Goal: Transaction & Acquisition: Purchase product/service

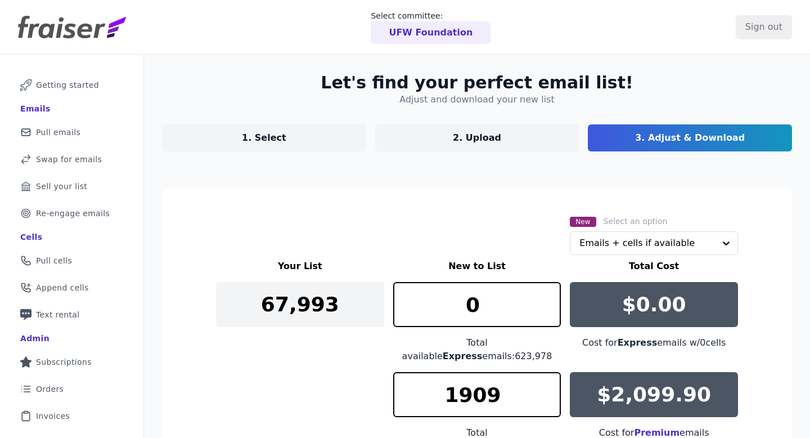
scroll to position [205, 0]
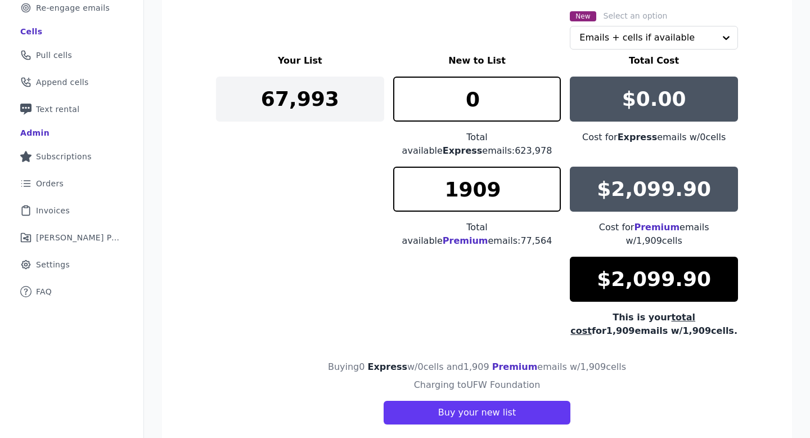
click at [321, 195] on div "Your List New to List Total Cost 67,993 0 Total available Express emails: 623,9…" at bounding box center [477, 196] width 522 height 284
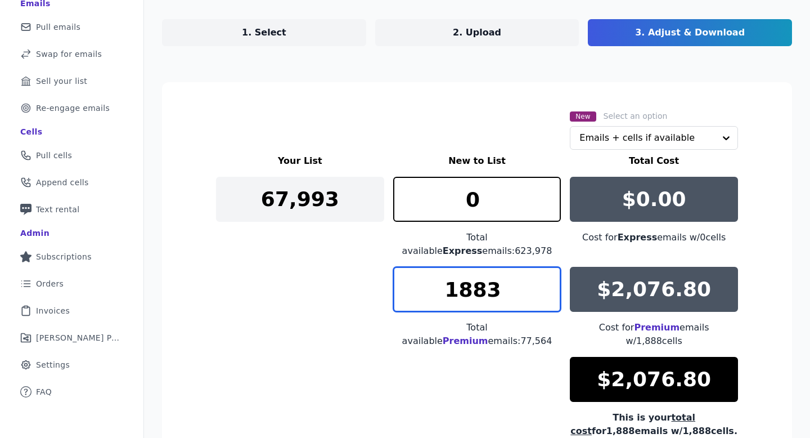
click at [550, 297] on input "1883" at bounding box center [477, 289] width 168 height 45
drag, startPoint x: 523, startPoint y: 291, endPoint x: 465, endPoint y: 291, distance: 57.9
click at [465, 291] on input "1883" at bounding box center [477, 289] width 168 height 45
type input "1700"
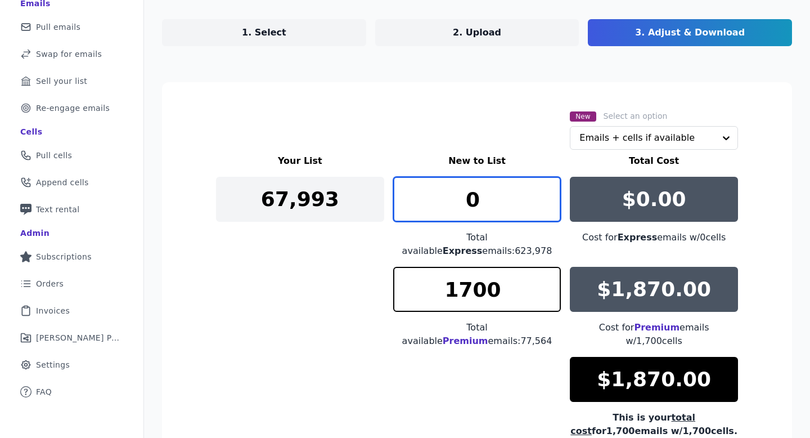
drag, startPoint x: 485, startPoint y: 208, endPoint x: 466, endPoint y: 207, distance: 19.2
click at [466, 207] on input "0" at bounding box center [477, 199] width 168 height 45
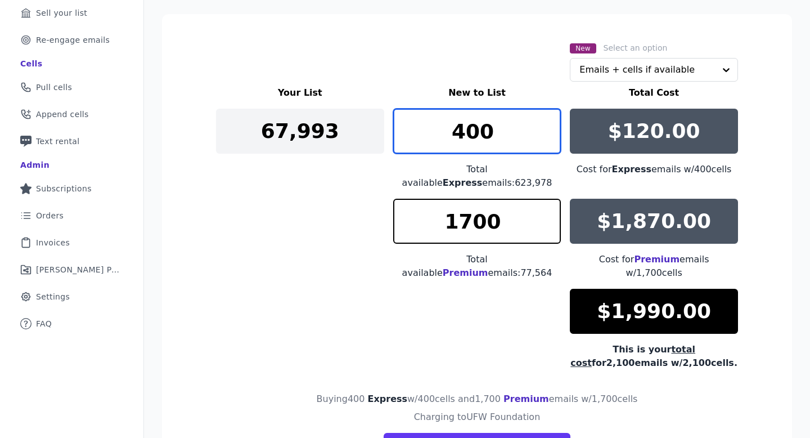
scroll to position [179, 0]
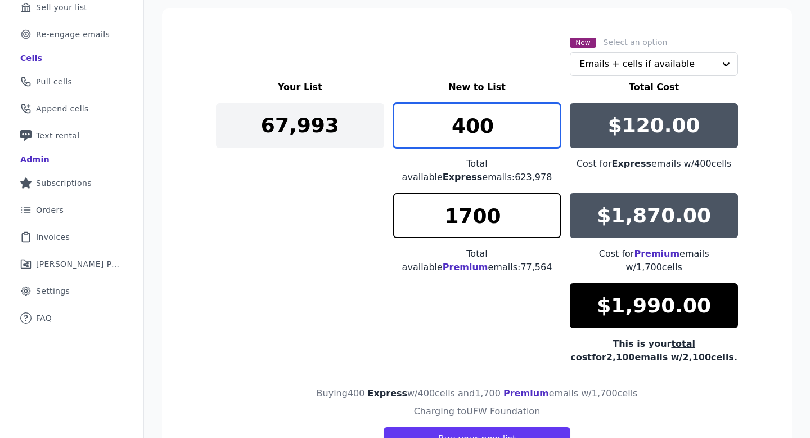
type input "400"
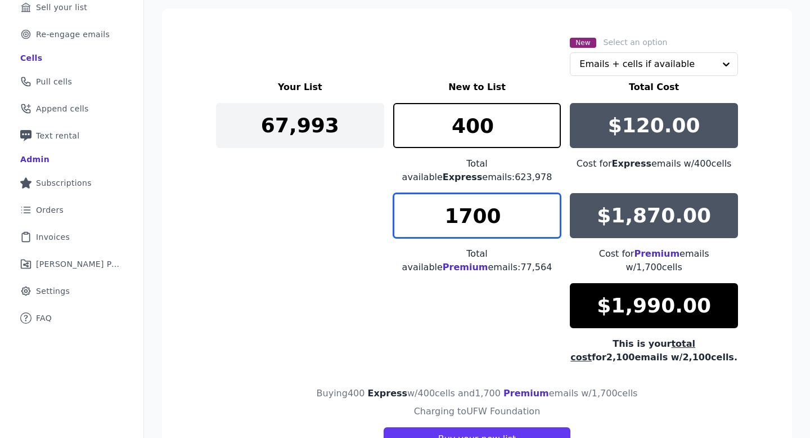
drag, startPoint x: 495, startPoint y: 218, endPoint x: 462, endPoint y: 218, distance: 33.2
click at [462, 218] on input "1700" at bounding box center [477, 215] width 168 height 45
type input "1800"
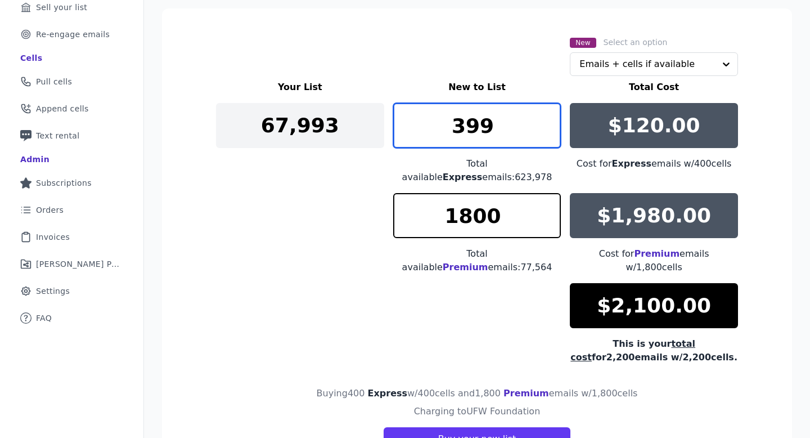
type input "399"
click at [552, 130] on input "399" at bounding box center [477, 125] width 168 height 45
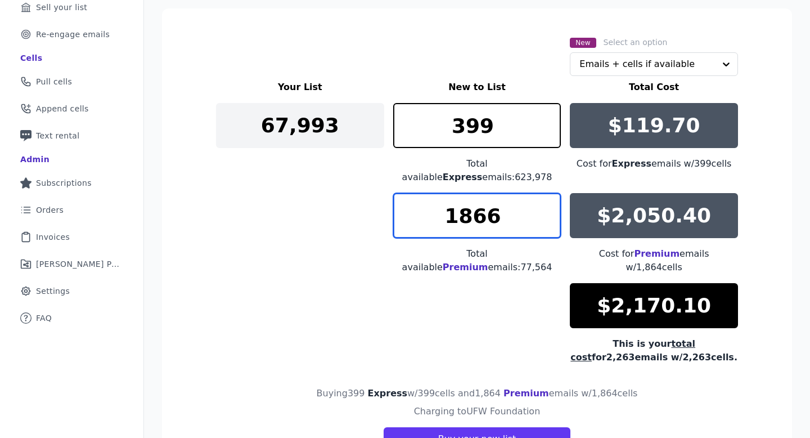
type input "1866"
click at [548, 203] on input "1866" at bounding box center [477, 215] width 168 height 45
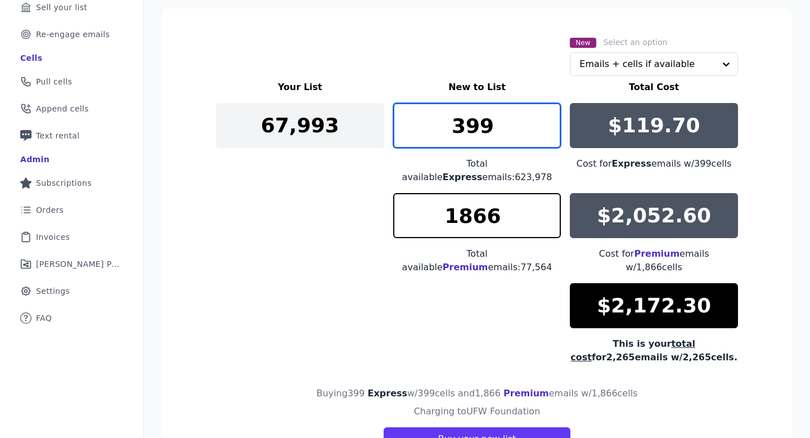
drag, startPoint x: 507, startPoint y: 114, endPoint x: 470, endPoint y: 120, distance: 37.0
click at [470, 121] on input "399" at bounding box center [477, 125] width 168 height 45
type input "300"
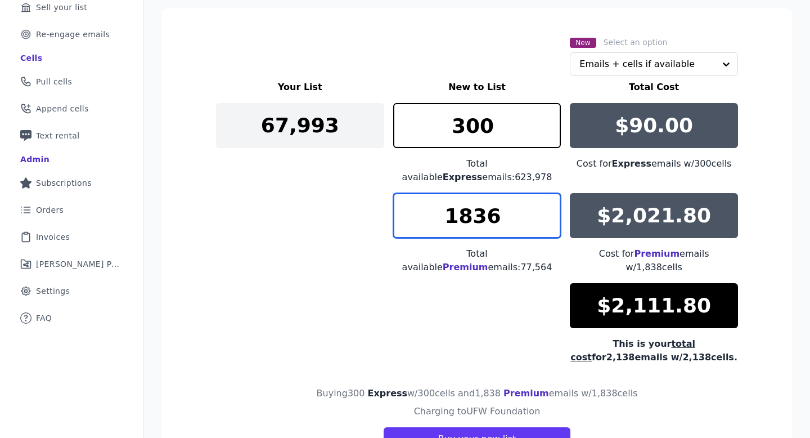
click at [554, 222] on input "1836" at bounding box center [477, 215] width 168 height 45
click at [554, 218] on input "1835" at bounding box center [477, 215] width 168 height 45
click at [554, 218] on input "1834" at bounding box center [477, 215] width 168 height 45
click at [554, 218] on input "1833" at bounding box center [477, 215] width 168 height 45
click at [554, 218] on input "1832" at bounding box center [477, 215] width 168 height 45
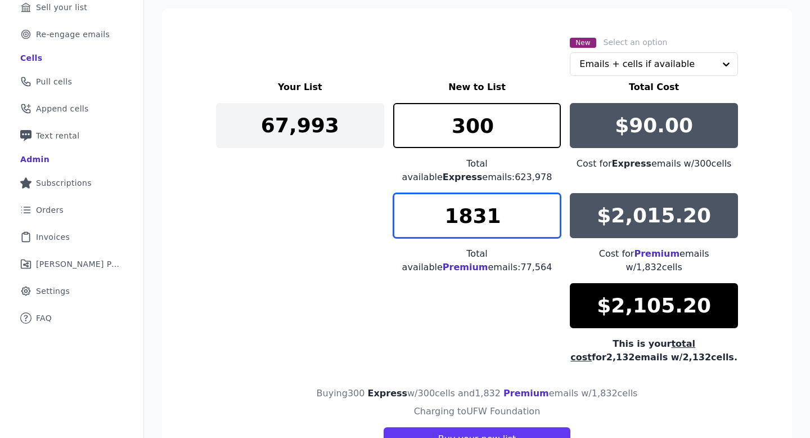
click at [554, 218] on input "1831" at bounding box center [477, 215] width 168 height 45
click at [554, 218] on input "1830" at bounding box center [477, 215] width 168 height 45
click at [554, 218] on input "1829" at bounding box center [477, 215] width 168 height 45
click at [554, 218] on input "1828" at bounding box center [477, 215] width 168 height 45
click at [554, 218] on input "1827" at bounding box center [477, 215] width 168 height 45
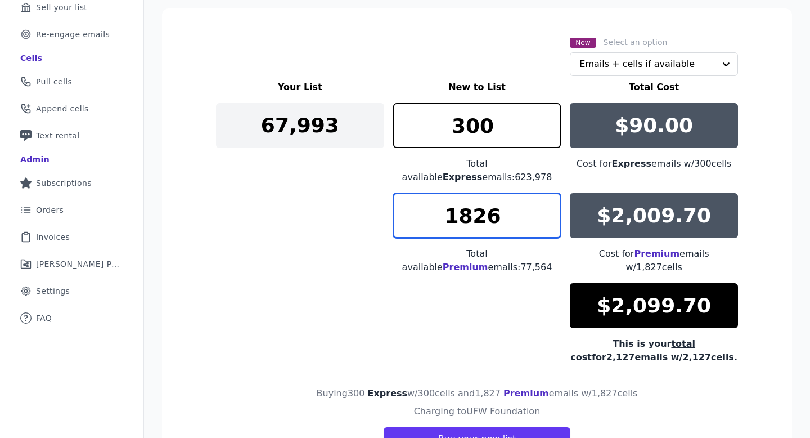
click at [554, 218] on input "1826" at bounding box center [477, 215] width 168 height 45
click at [554, 218] on input "1825" at bounding box center [477, 215] width 168 height 45
click at [552, 210] on input "1826" at bounding box center [477, 215] width 168 height 45
click at [552, 210] on input "1827" at bounding box center [477, 215] width 168 height 45
type input "1828"
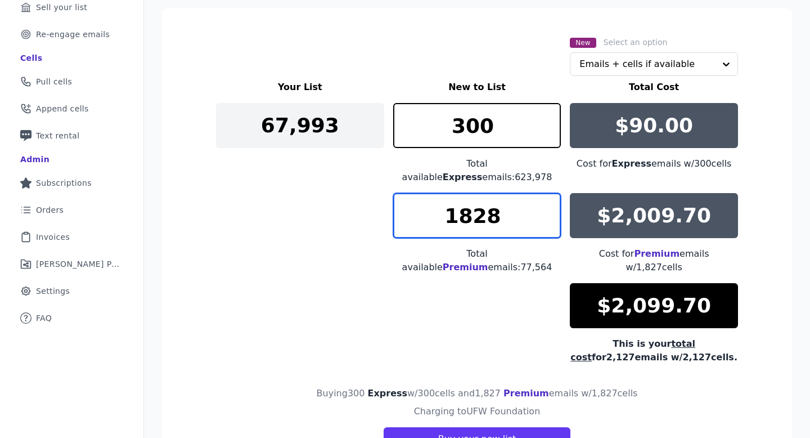
click at [552, 210] on input "1828" at bounding box center [477, 215] width 168 height 45
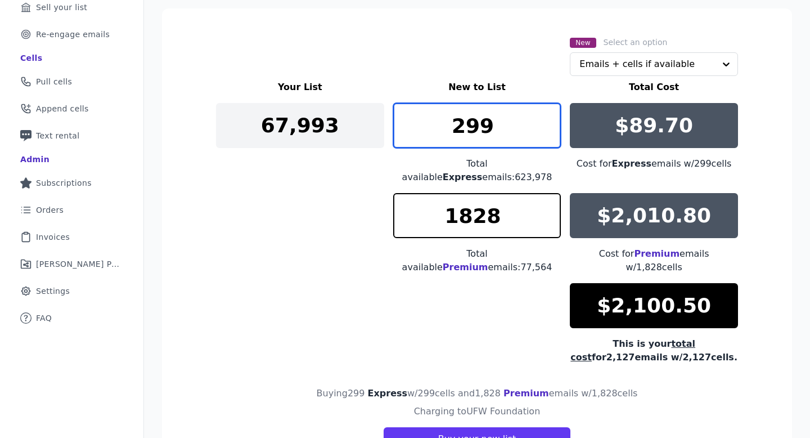
click at [547, 130] on input "299" at bounding box center [477, 125] width 168 height 45
click at [547, 130] on input "298" at bounding box center [477, 125] width 168 height 45
click at [547, 130] on input "297" at bounding box center [477, 125] width 168 height 45
click at [547, 130] on input "296" at bounding box center [477, 125] width 168 height 45
click at [547, 130] on input "295" at bounding box center [477, 125] width 168 height 45
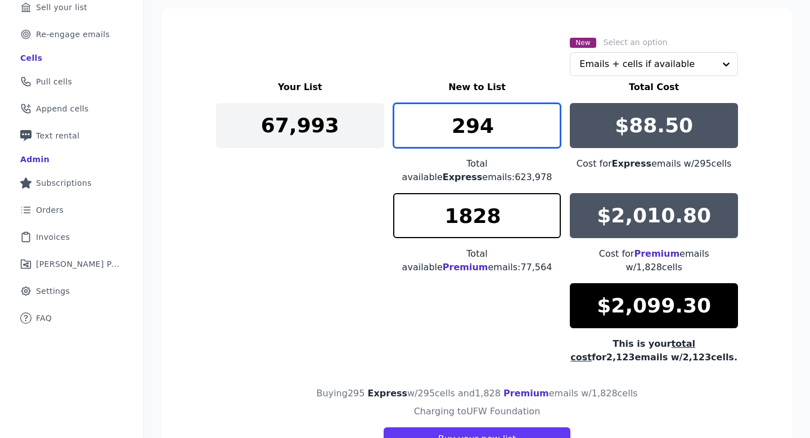
type input "294"
click at [547, 130] on input "294" at bounding box center [477, 125] width 168 height 45
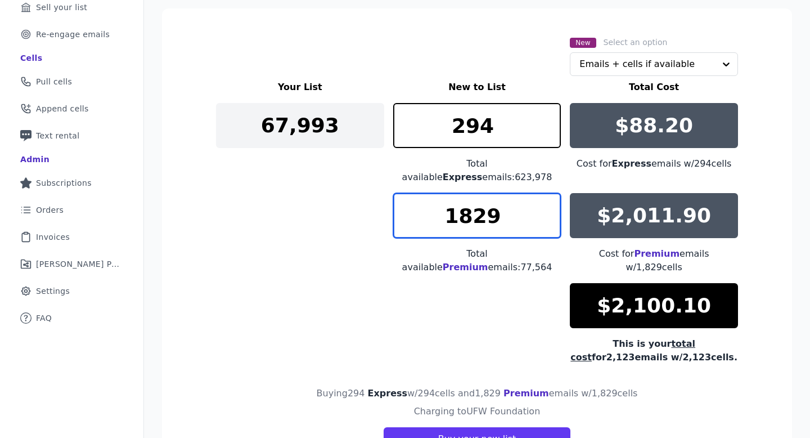
type input "1829"
click at [550, 209] on input "1829" at bounding box center [477, 215] width 168 height 45
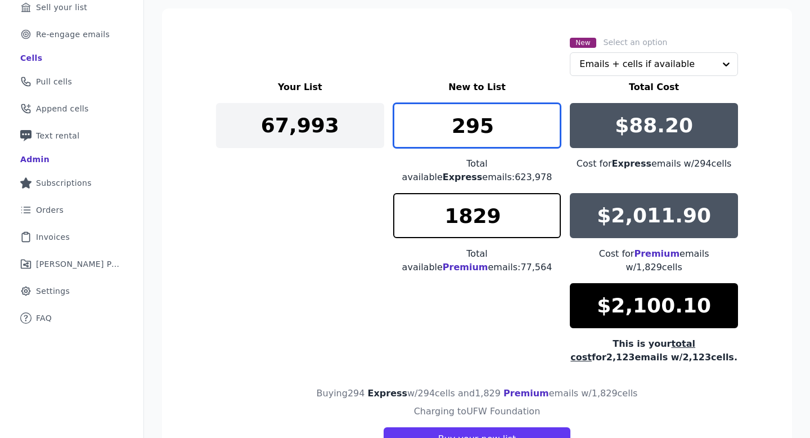
click at [550, 119] on input "295" at bounding box center [477, 125] width 168 height 45
type input "296"
click at [550, 119] on input "296" at bounding box center [477, 125] width 168 height 45
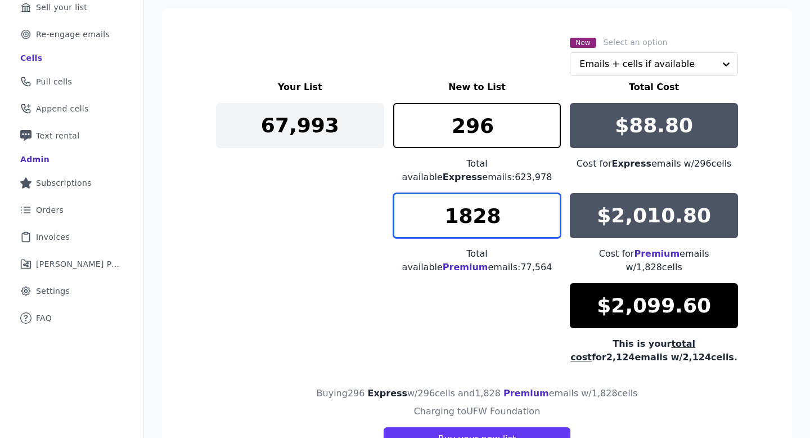
type input "1828"
click at [552, 217] on input "1828" at bounding box center [477, 215] width 168 height 45
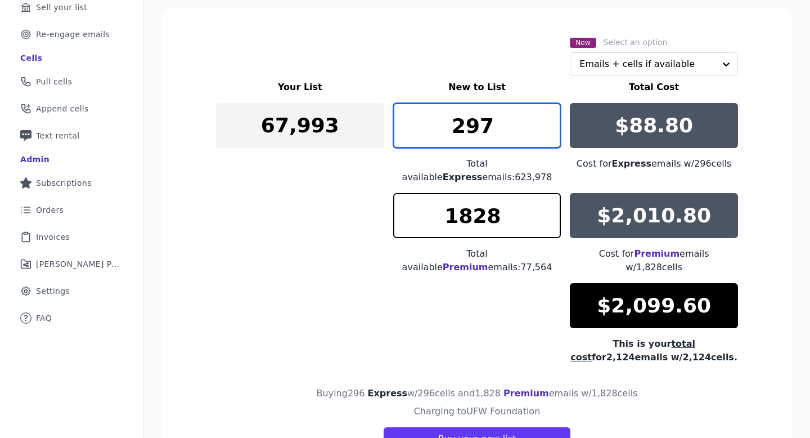
type input "297"
click at [551, 119] on input "297" at bounding box center [477, 125] width 168 height 45
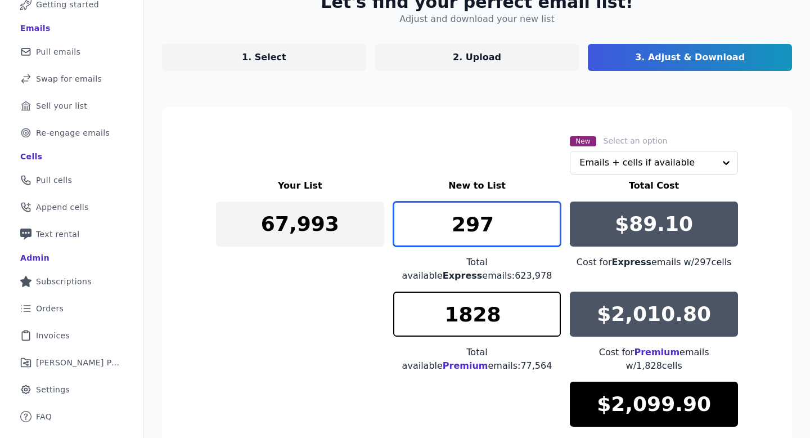
scroll to position [223, 0]
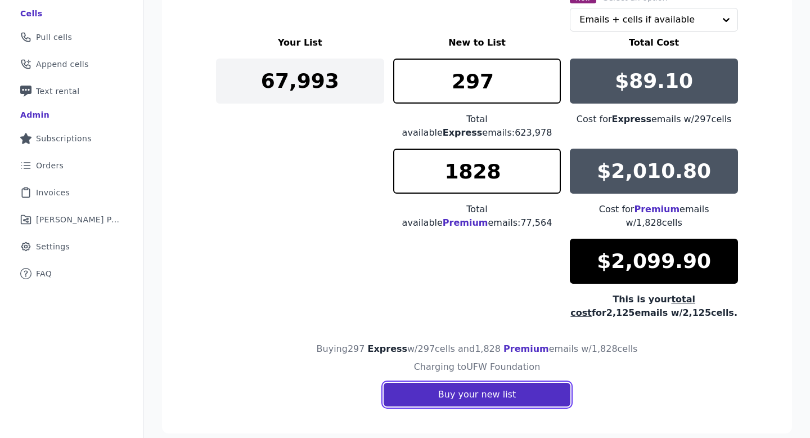
click at [524, 383] on button "Buy your new list" at bounding box center [477, 395] width 187 height 24
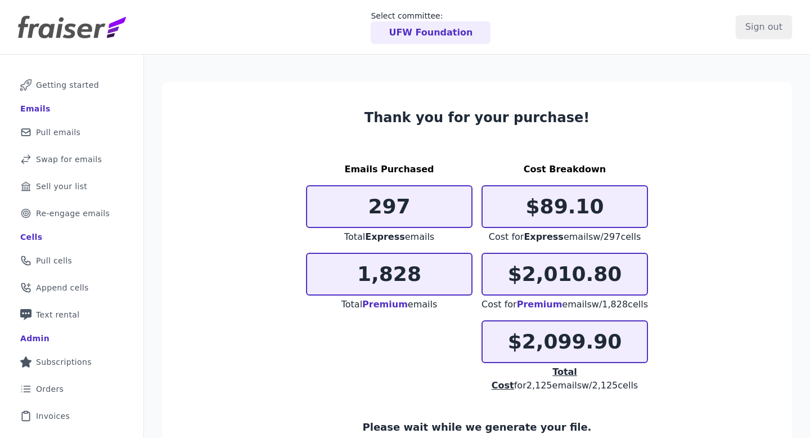
scroll to position [92, 0]
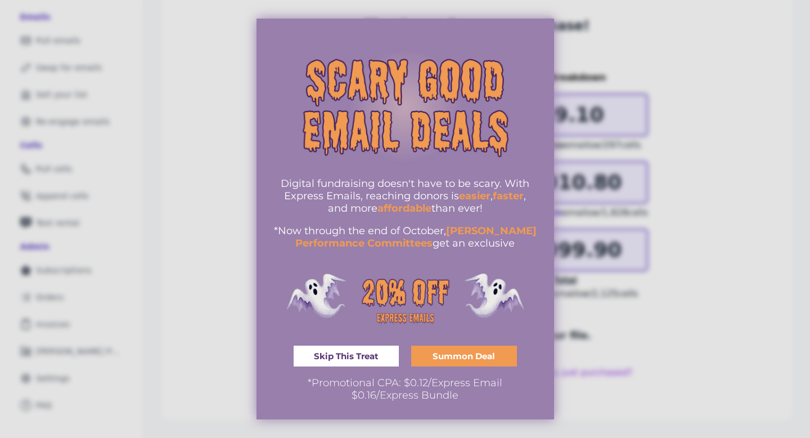
click at [583, 209] on div at bounding box center [405, 219] width 810 height 438
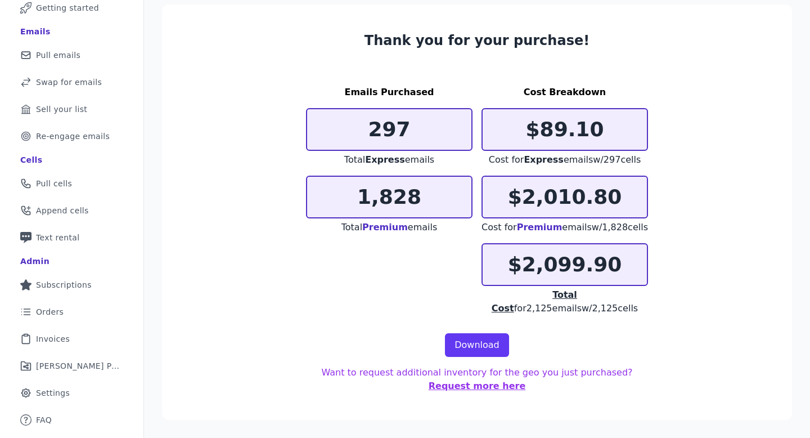
scroll to position [77, 0]
click at [498, 343] on link "Download" at bounding box center [477, 345] width 64 height 24
